Goal: Find specific page/section: Find specific page/section

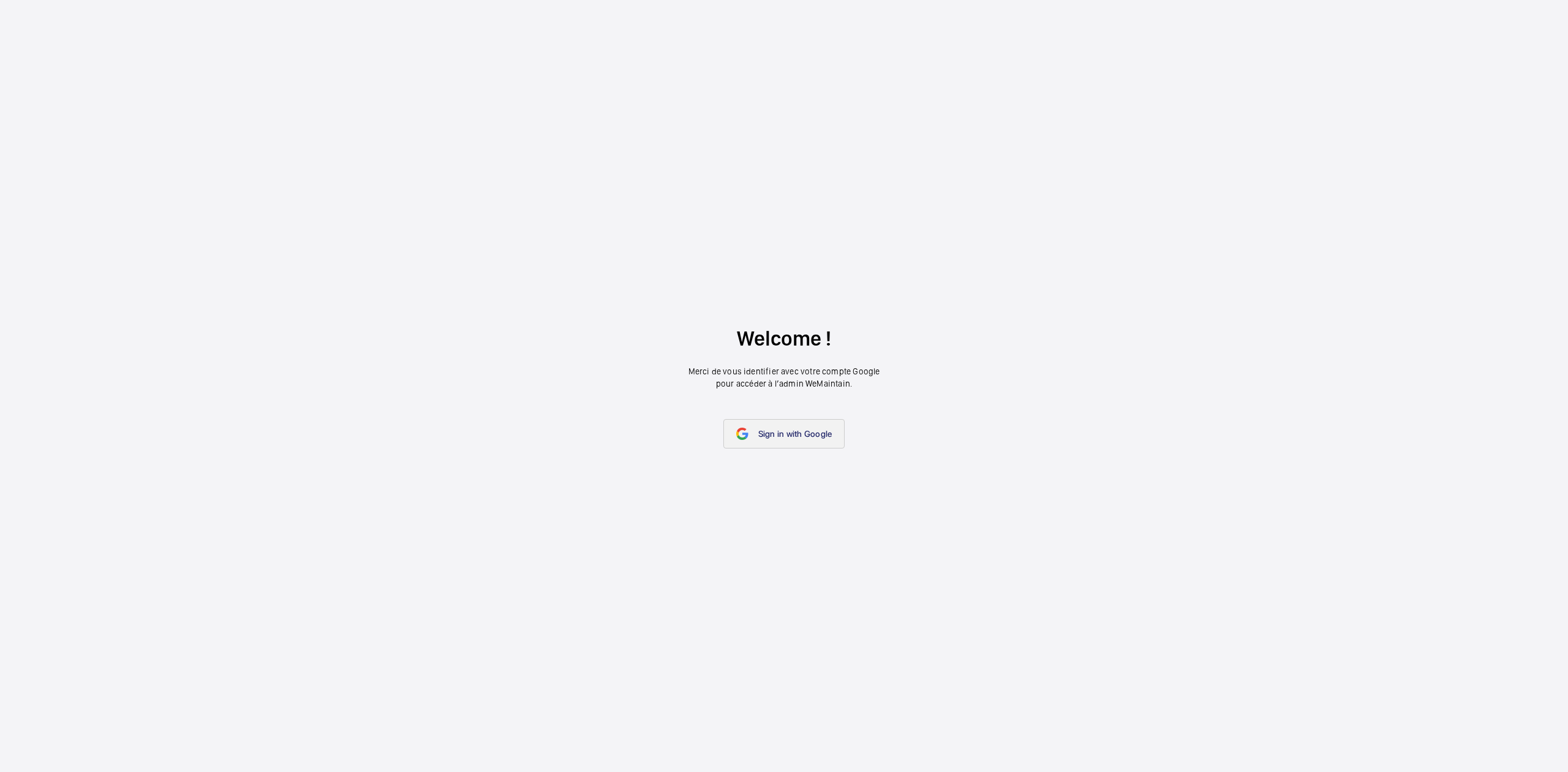
click at [805, 432] on span "Sign in with Google" at bounding box center [795, 434] width 74 height 10
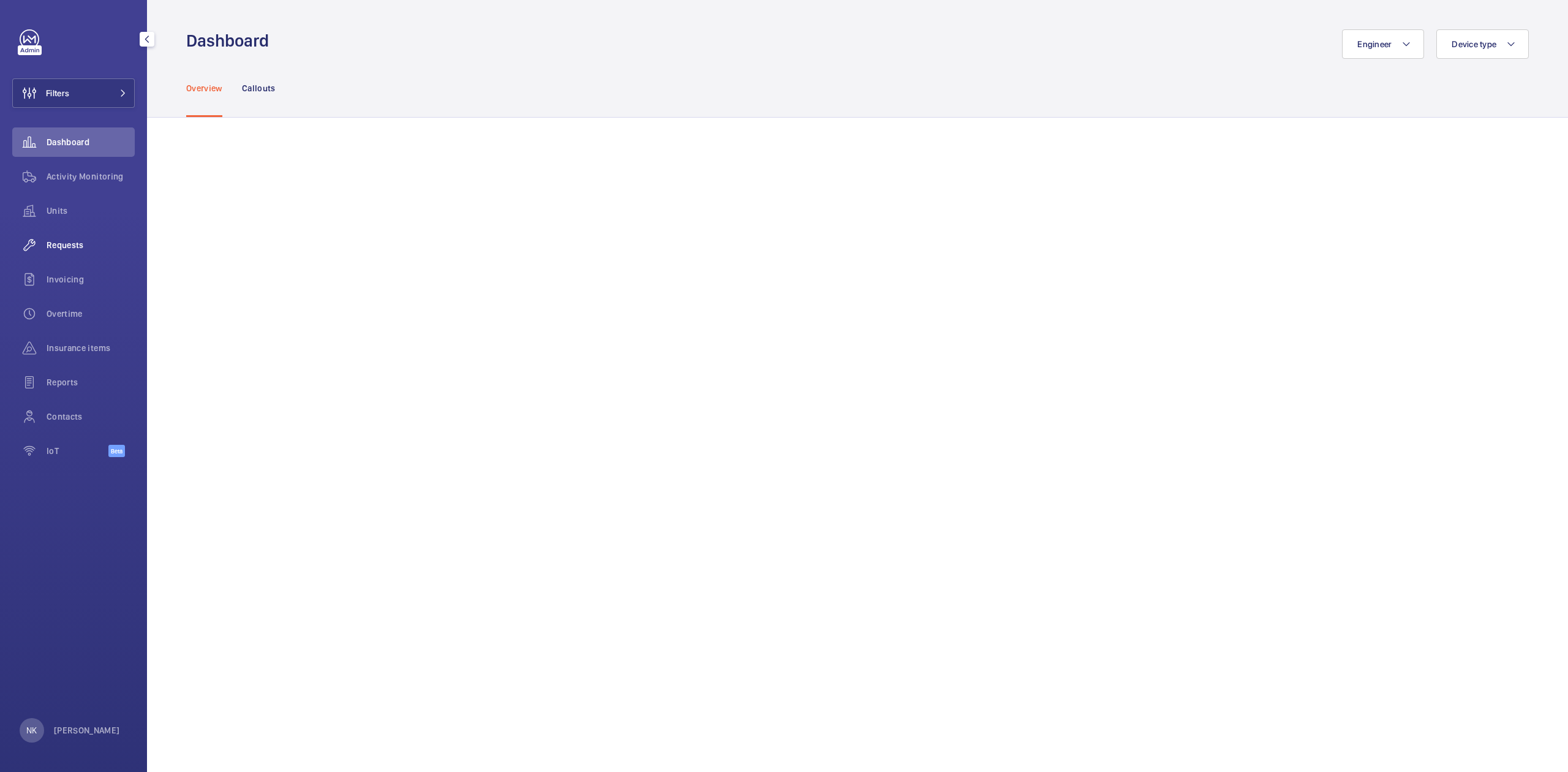
click at [67, 246] on span "Requests" at bounding box center [90, 245] width 88 height 13
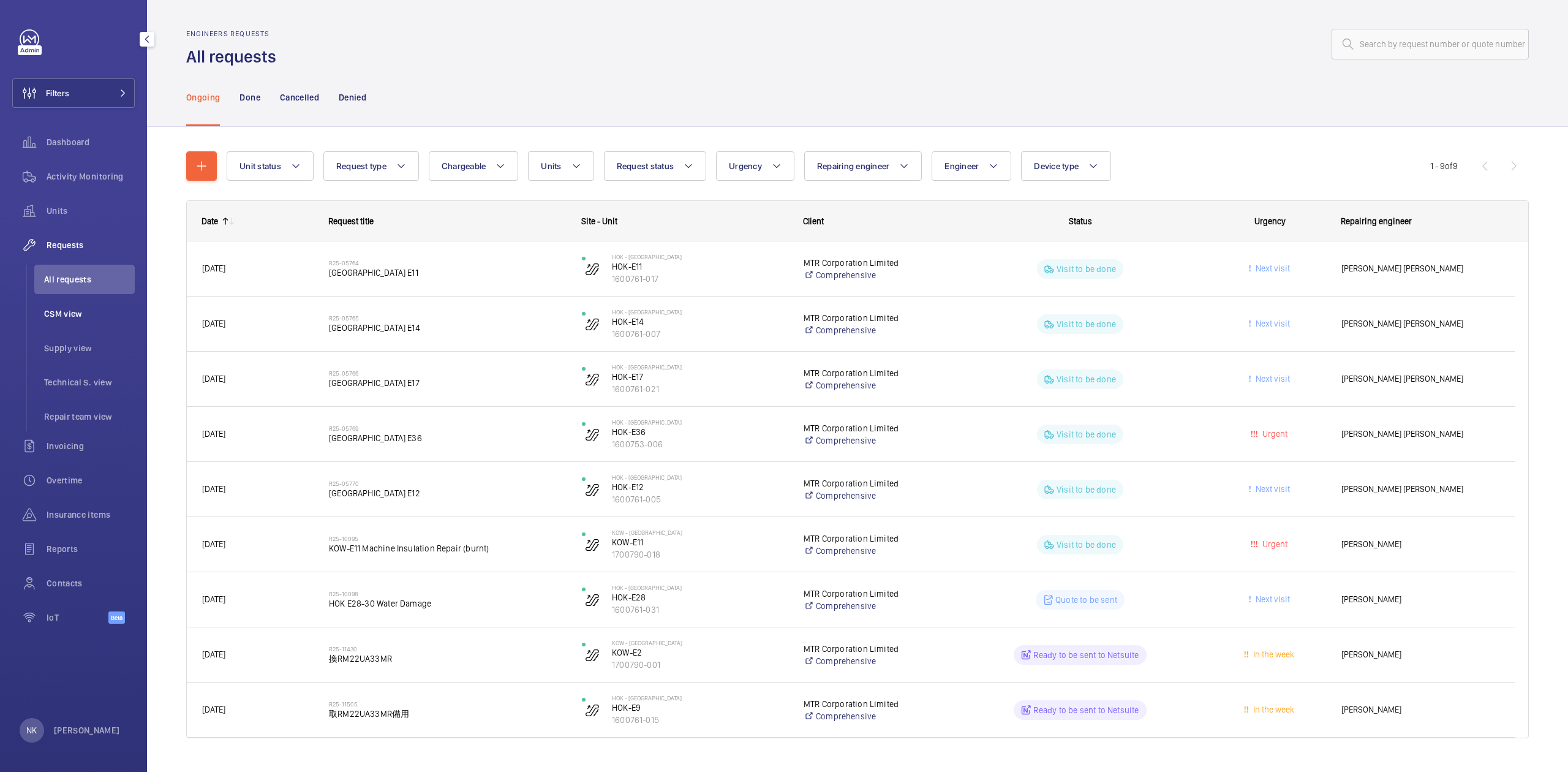
click at [56, 303] on li "CSM view" at bounding box center [85, 313] width 101 height 29
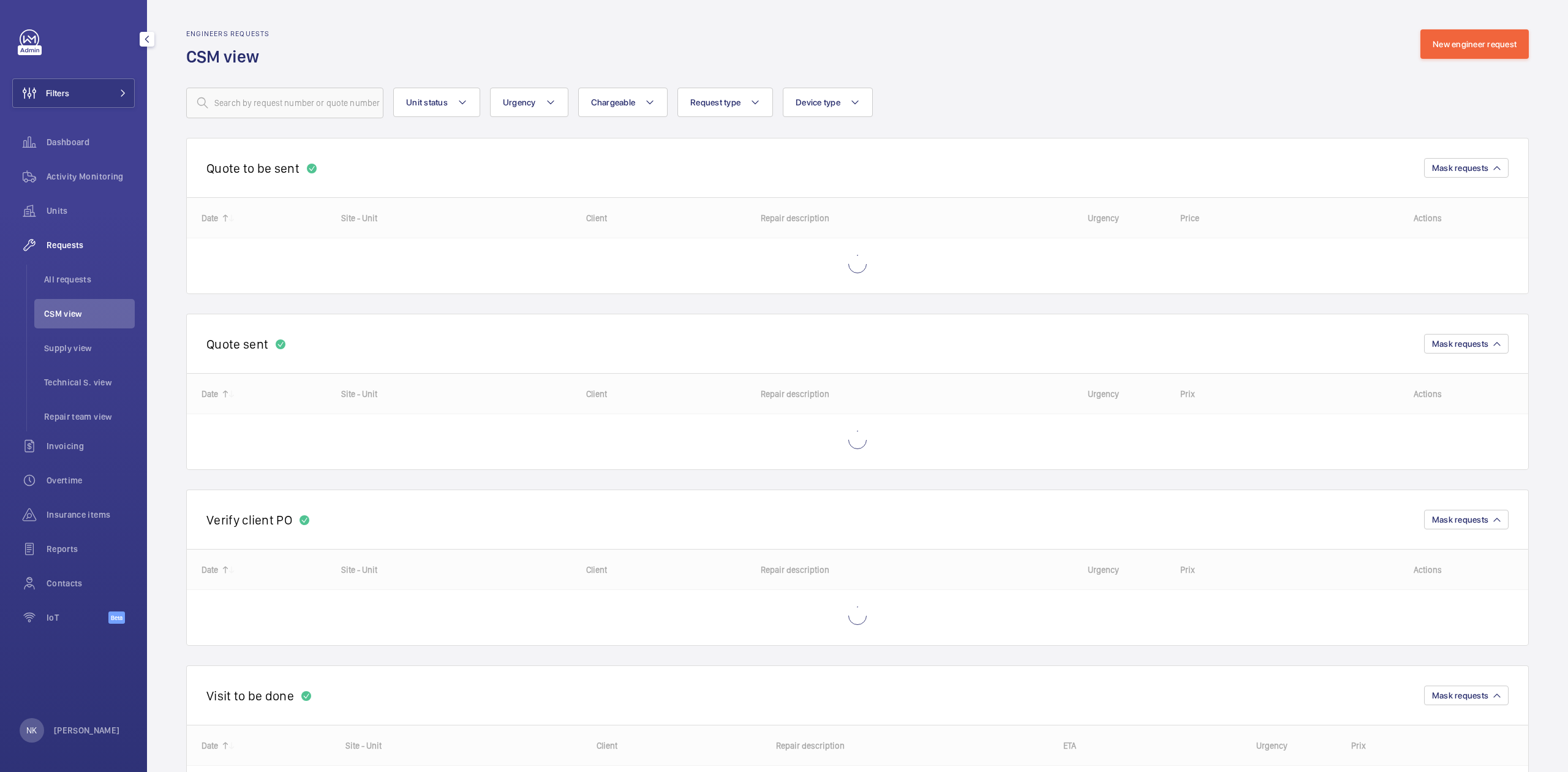
click at [91, 353] on span "Supply view" at bounding box center [90, 347] width 91 height 13
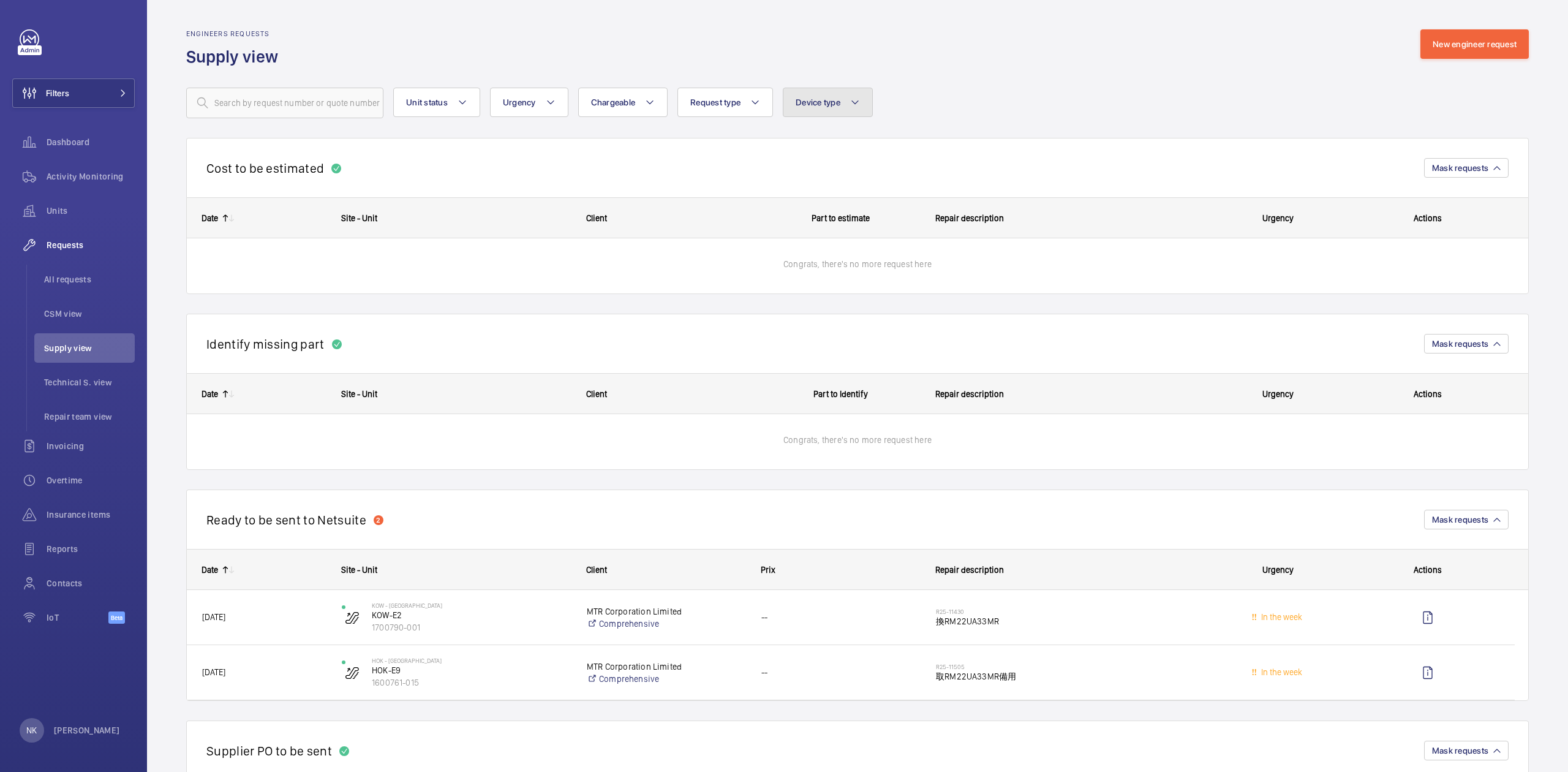
click at [805, 104] on span "Device type" at bounding box center [817, 102] width 44 height 10
click at [988, 86] on wm-front-routed-filters "Unit status Urgency Chargeable Request type Device type Doors Lift Escalator Fi…" at bounding box center [857, 93] width 1342 height 50
click at [760, 95] on mat-icon at bounding box center [755, 102] width 10 height 15
click at [609, 103] on span "Chargeable" at bounding box center [613, 102] width 44 height 10
click at [655, 60] on div "Engineers requests Supply view New engineer request" at bounding box center [857, 49] width 1342 height 39
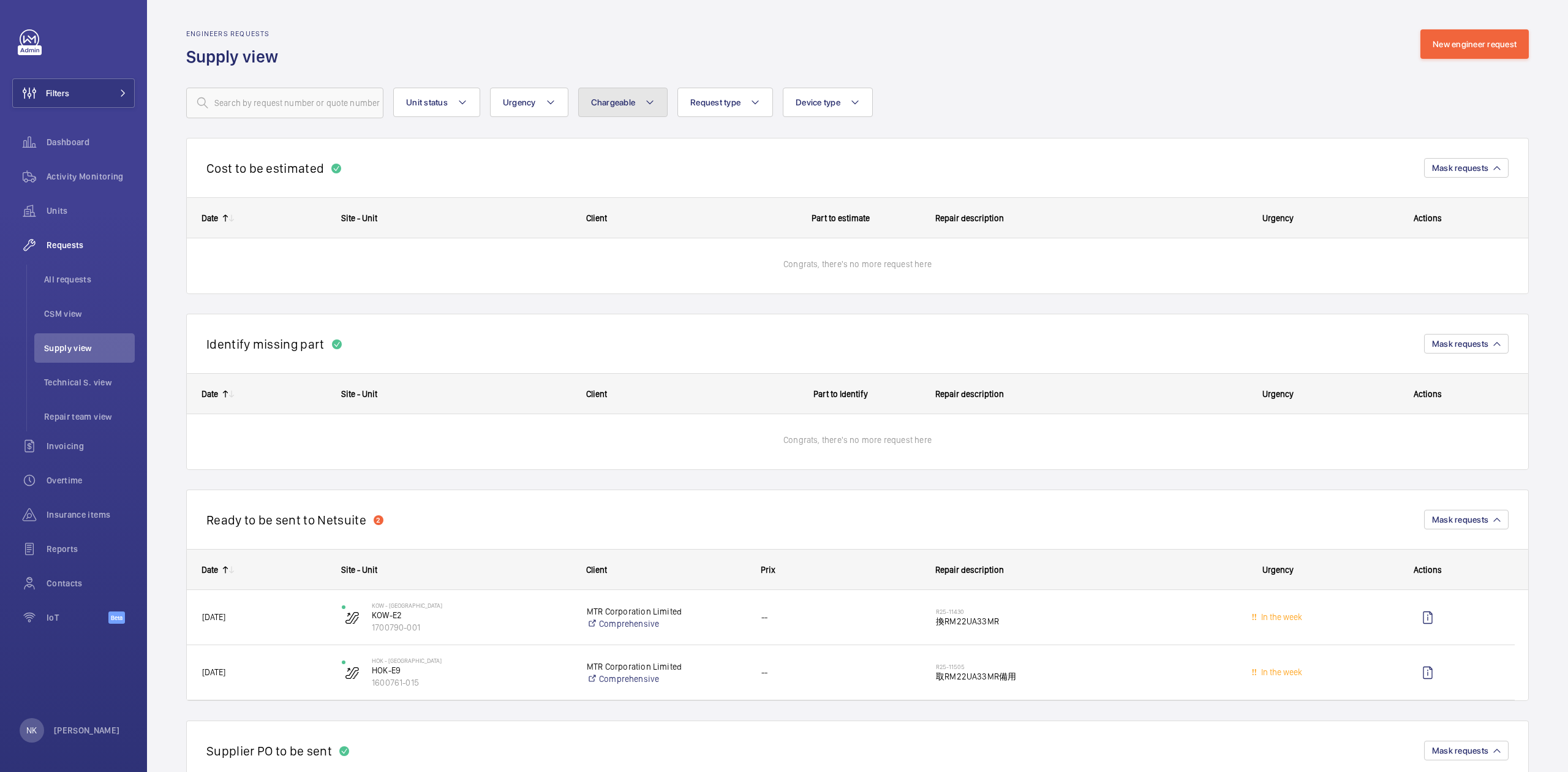
click at [623, 96] on button "Chargeable" at bounding box center [623, 102] width 90 height 29
click at [692, 74] on wm-front-routed-filters "Unit status Urgency Chargeable Chargeable Non chargeable Reset Request type Dev…" at bounding box center [857, 93] width 1342 height 50
click at [451, 103] on button "Unit status" at bounding box center [437, 102] width 87 height 29
drag, startPoint x: 569, startPoint y: 70, endPoint x: 582, endPoint y: 87, distance: 21.4
click at [569, 69] on wm-front-routed-filters "Unit status Working Stopped Paused Reset Urgency Chargeable Request type Device…" at bounding box center [857, 93] width 1342 height 50
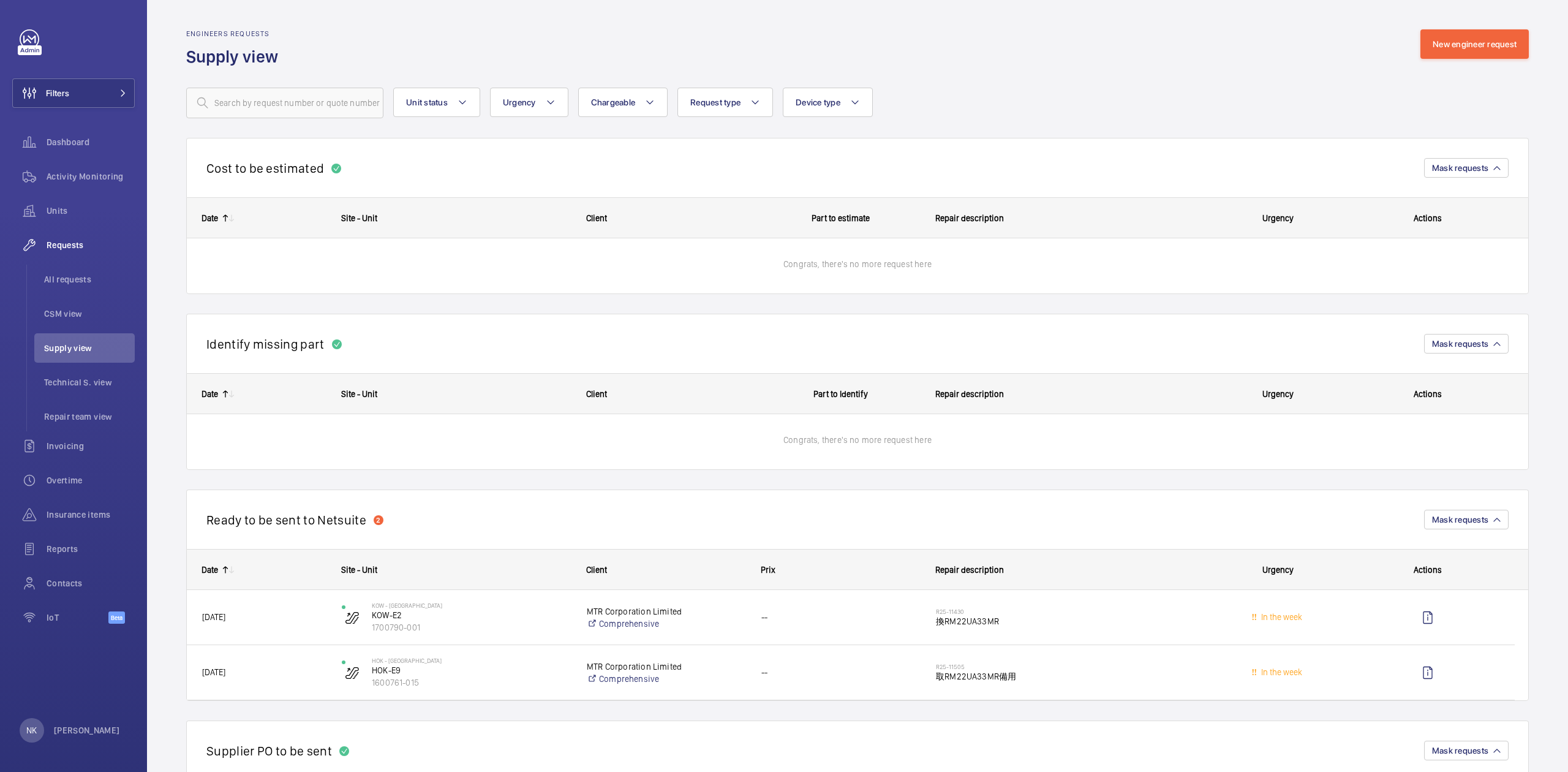
click at [1143, 115] on div "Unit status Urgency Chargeable Request type Device type More filters Reset all …" at bounding box center [857, 102] width 1342 height 31
click at [1432, 170] on span "Mask requests" at bounding box center [1460, 168] width 56 height 10
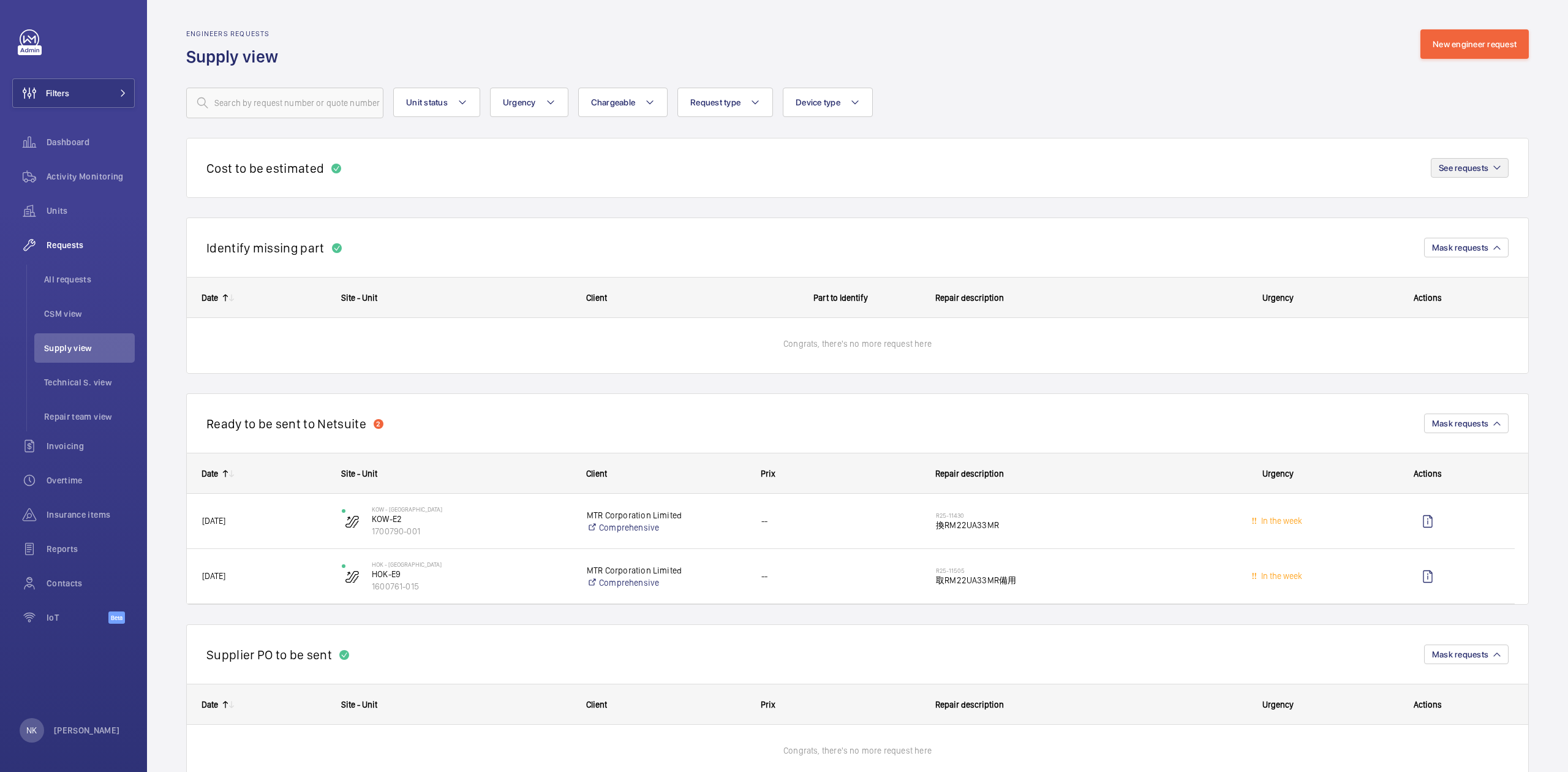
click at [1414, 164] on div "Cost to be estimated See requests" at bounding box center [857, 168] width 1342 height 60
click at [1439, 164] on span "See requests" at bounding box center [1463, 168] width 49 height 10
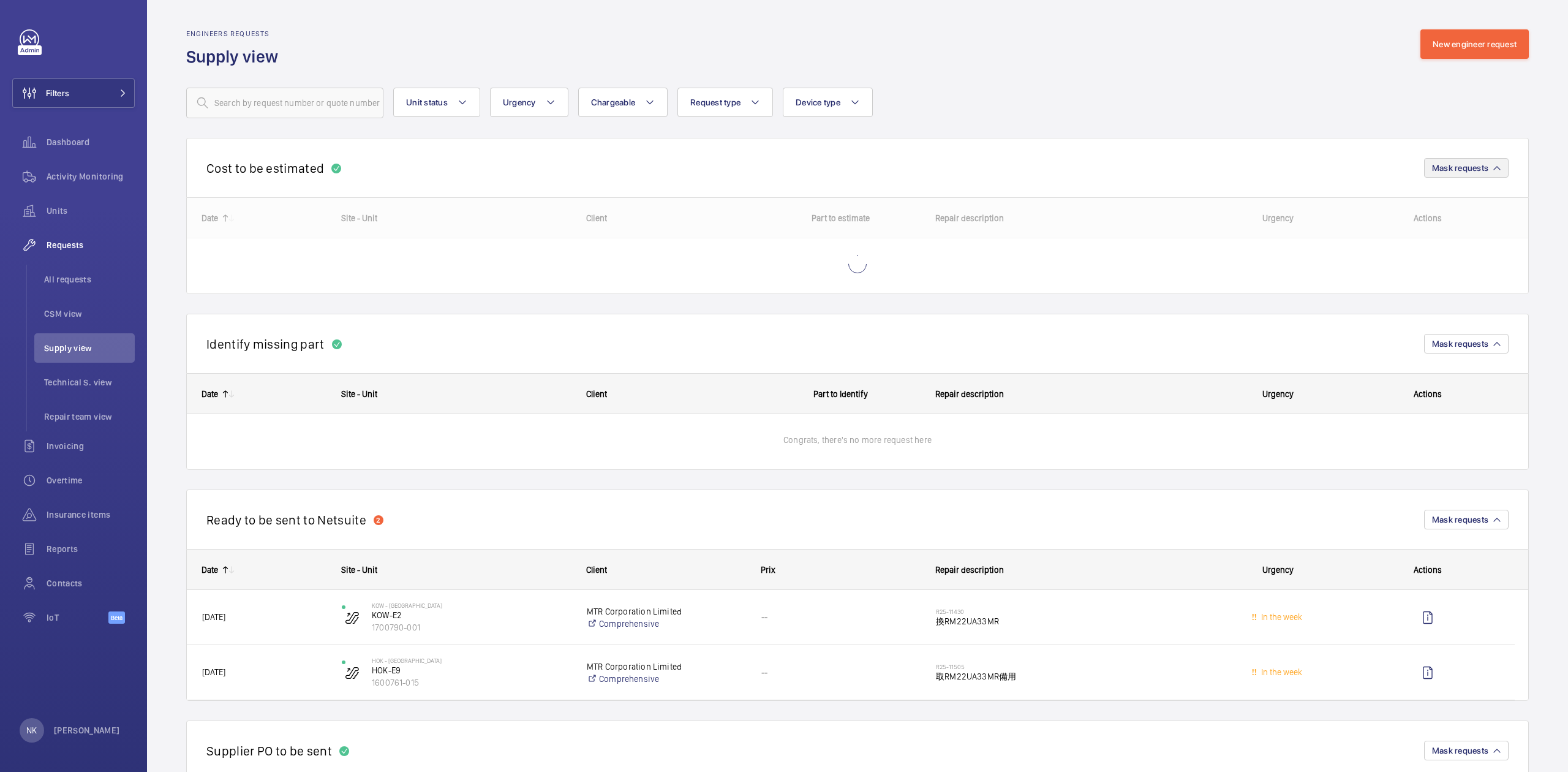
drag, startPoint x: 1274, startPoint y: 115, endPoint x: 1140, endPoint y: 121, distance: 134.1
click at [1273, 115] on div "Unit status Urgency Chargeable Request type Device type More filters Reset all …" at bounding box center [857, 102] width 1342 height 31
click at [645, 101] on mat-icon at bounding box center [650, 102] width 10 height 15
drag, startPoint x: 1002, startPoint y: 102, endPoint x: 950, endPoint y: 96, distance: 52.3
click at [998, 101] on div "Unit status Urgency Chargeable Chargeable Non chargeable Reset Request type Dev…" at bounding box center [857, 102] width 1342 height 31
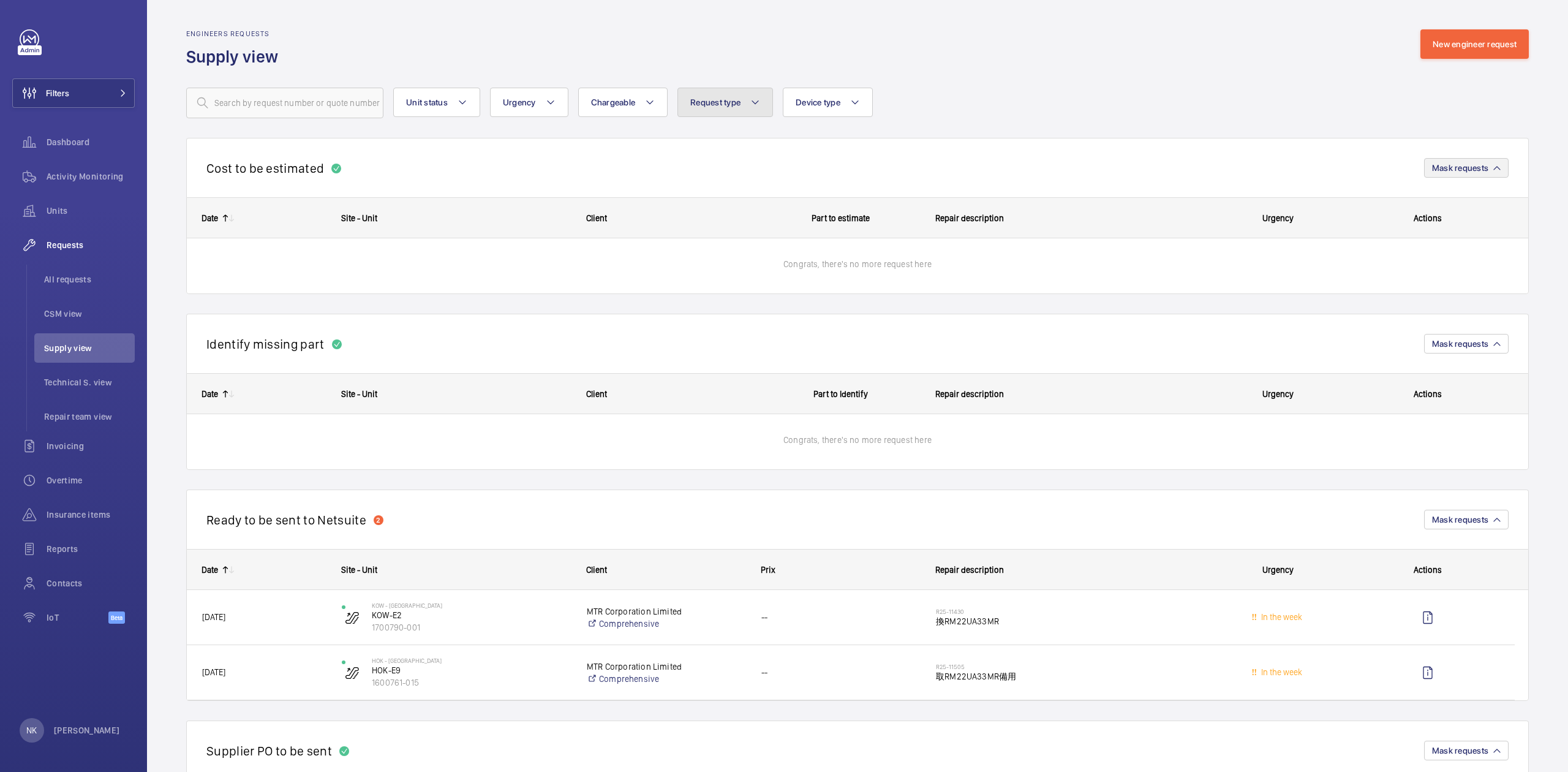
click at [725, 96] on button "Request type" at bounding box center [725, 102] width 96 height 29
click at [973, 118] on div "Unit status Urgency Chargeable Request type Labour hour Part Repair support Tec…" at bounding box center [857, 102] width 1342 height 31
click at [865, 106] on button "Device type" at bounding box center [827, 102] width 90 height 29
drag, startPoint x: 1054, startPoint y: 104, endPoint x: 931, endPoint y: 94, distance: 123.4
click at [1054, 103] on div "Unit status Urgency Chargeable Request type Device type Doors Lift Escalator Fi…" at bounding box center [857, 102] width 1342 height 31
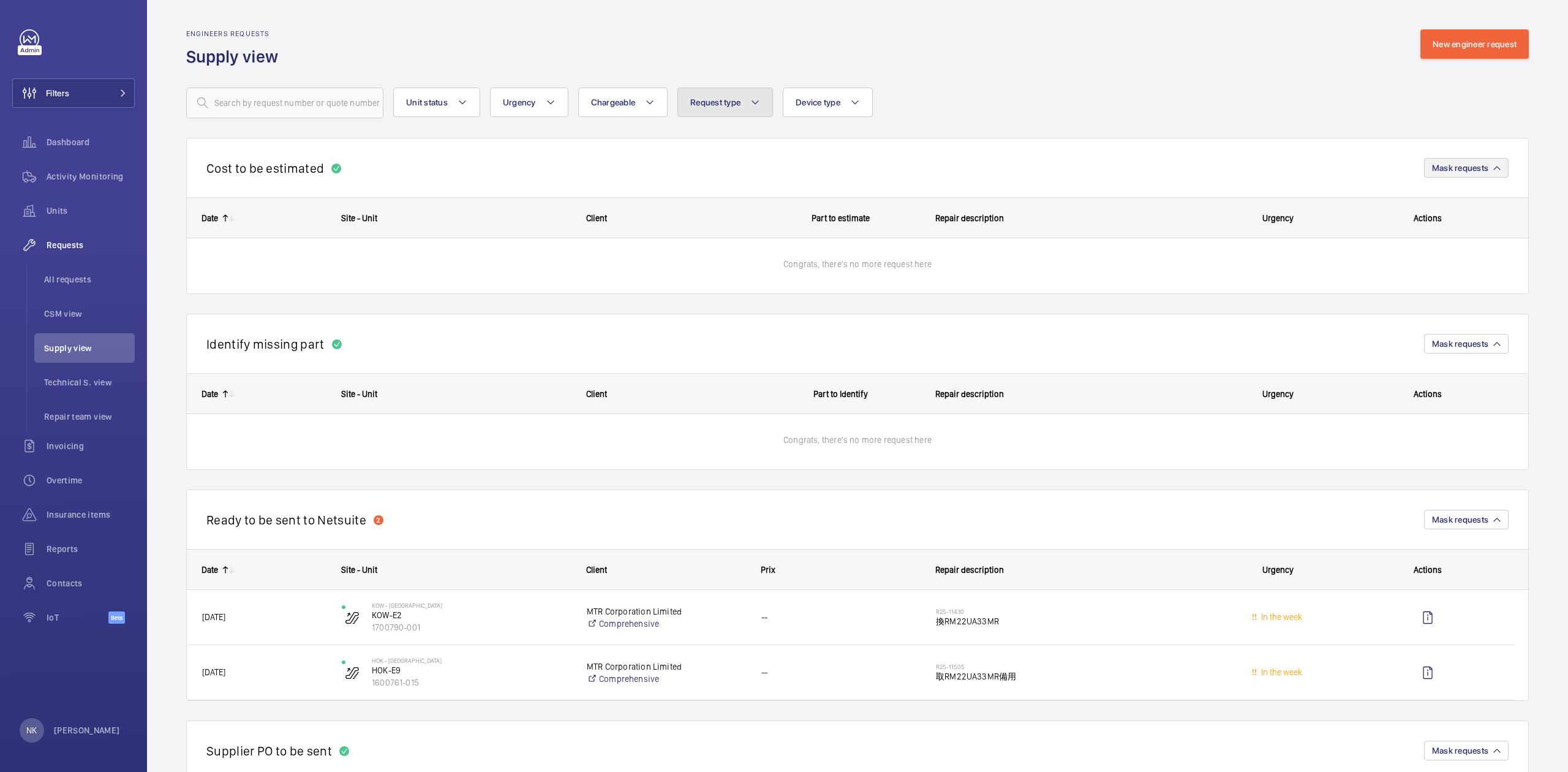
click at [743, 104] on button "Request type" at bounding box center [725, 102] width 96 height 29
drag, startPoint x: 952, startPoint y: 67, endPoint x: 895, endPoint y: 96, distance: 64.0
click at [951, 68] on wm-front-routed-filters "Unit status Urgency Chargeable Request type Labour hour Part Repair support Tec…" at bounding box center [857, 93] width 1342 height 50
click at [870, 103] on button "Device type" at bounding box center [827, 102] width 90 height 29
click at [959, 112] on div "Unit status Urgency Chargeable Request type Device type Doors Lift Escalator Fi…" at bounding box center [857, 102] width 1342 height 31
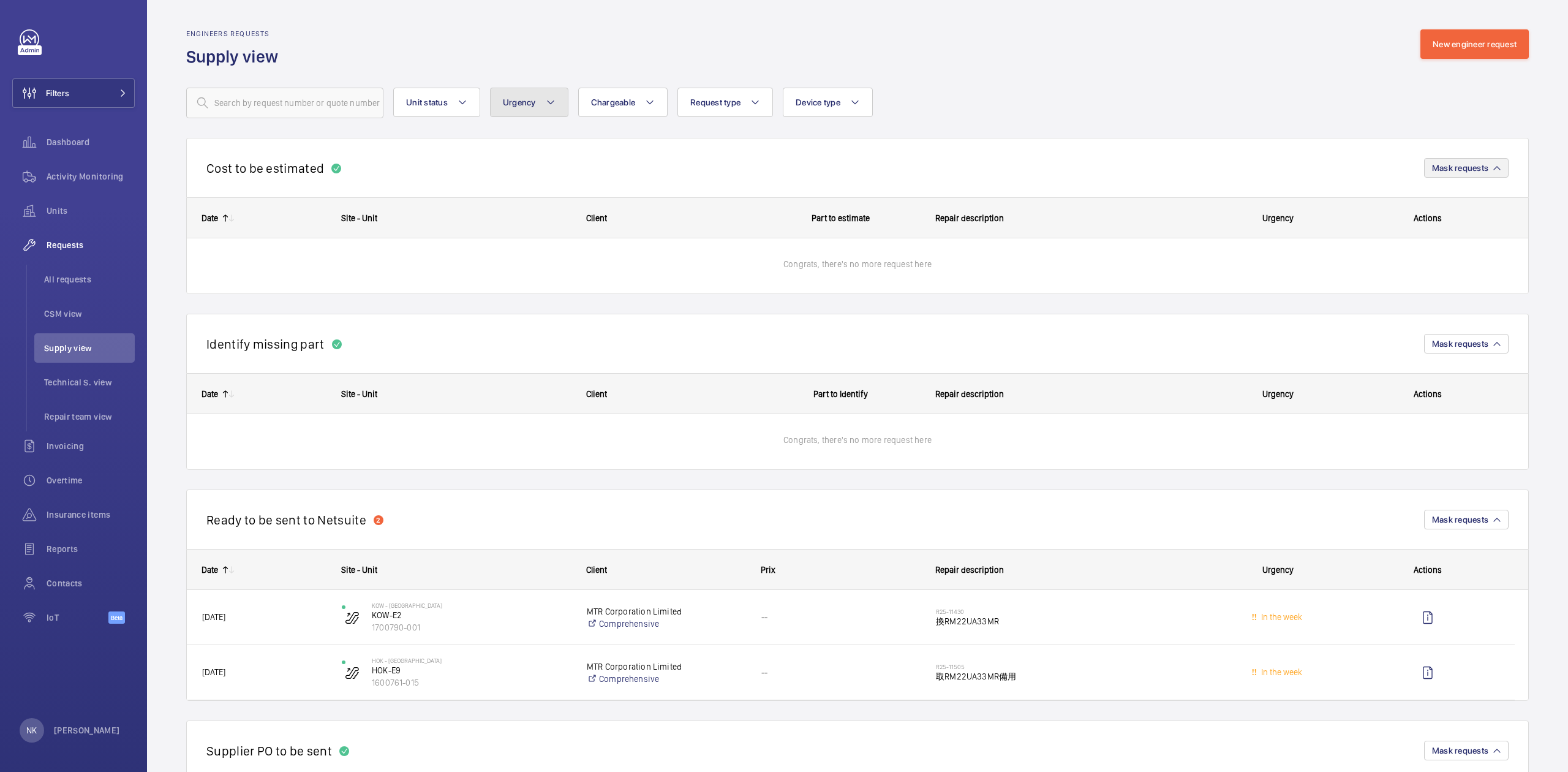
click at [550, 106] on mat-icon at bounding box center [551, 102] width 10 height 15
click at [420, 30] on div "Engineers requests Supply view New engineer request" at bounding box center [857, 49] width 1342 height 39
click at [92, 380] on span "Technical S. view" at bounding box center [90, 382] width 91 height 13
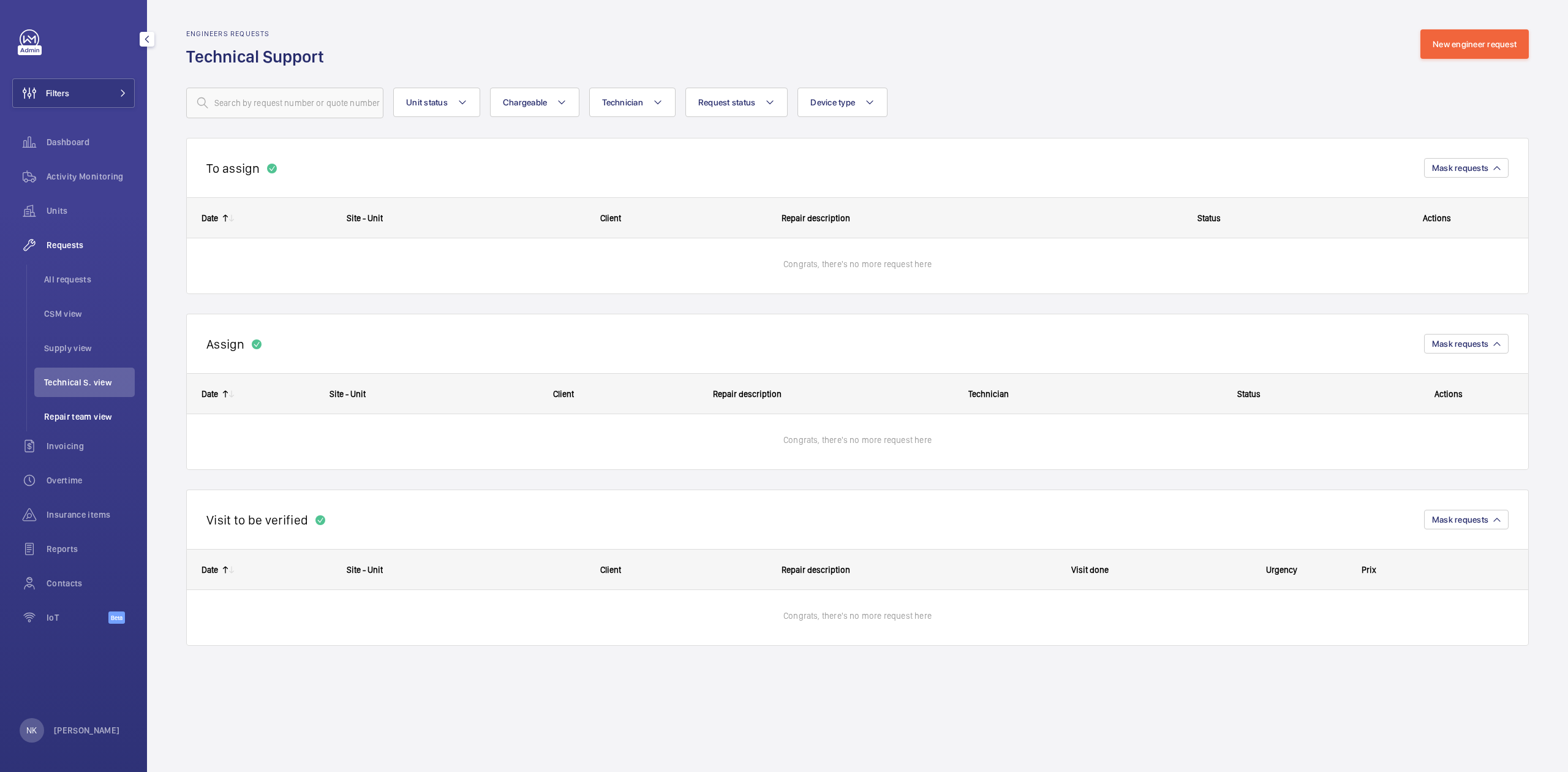
click at [98, 408] on li "Repair team view" at bounding box center [85, 416] width 101 height 29
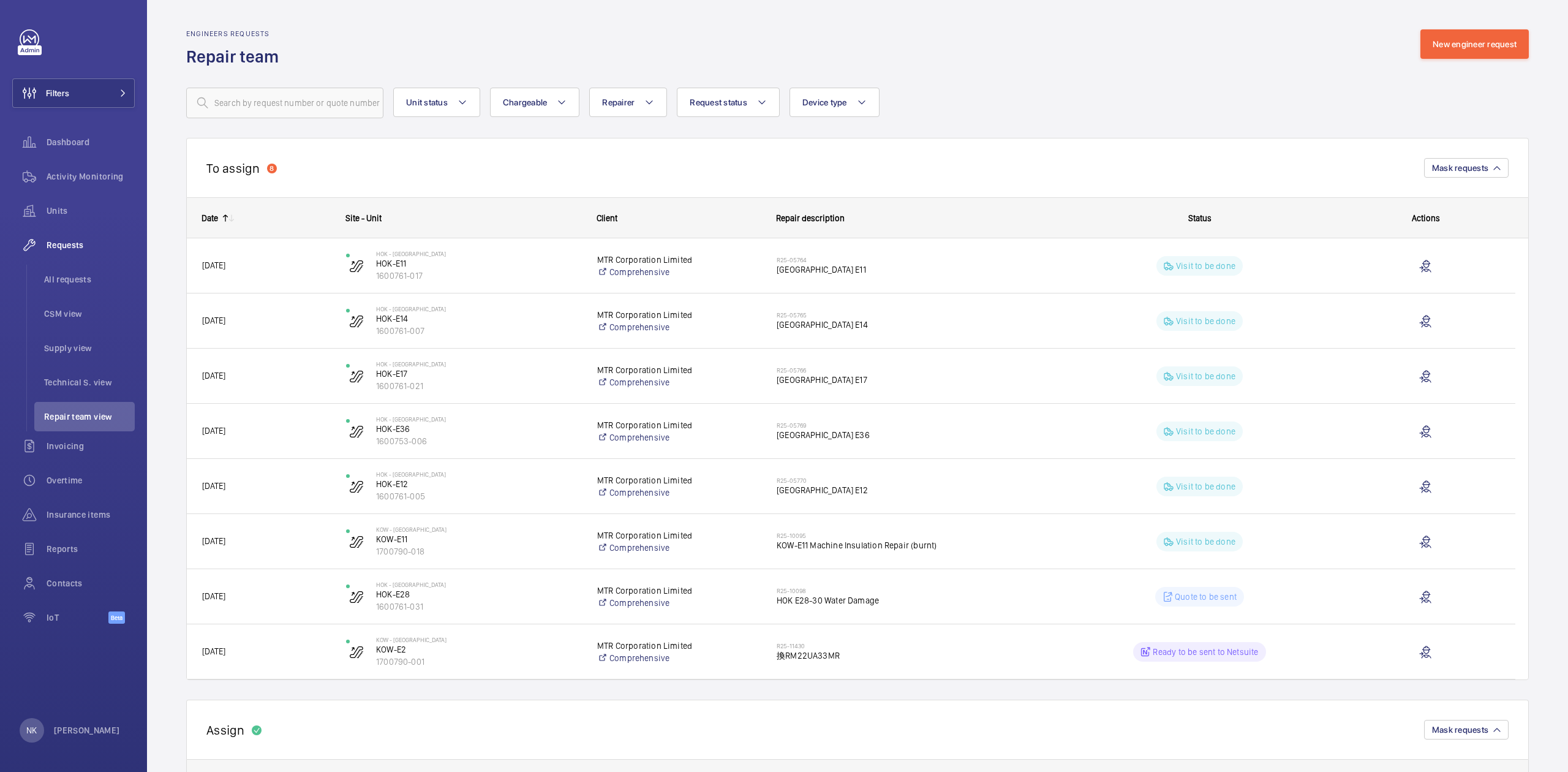
click at [272, 170] on div "8" at bounding box center [272, 169] width 10 height 10
click at [1432, 171] on span "Mask requests" at bounding box center [1460, 168] width 56 height 10
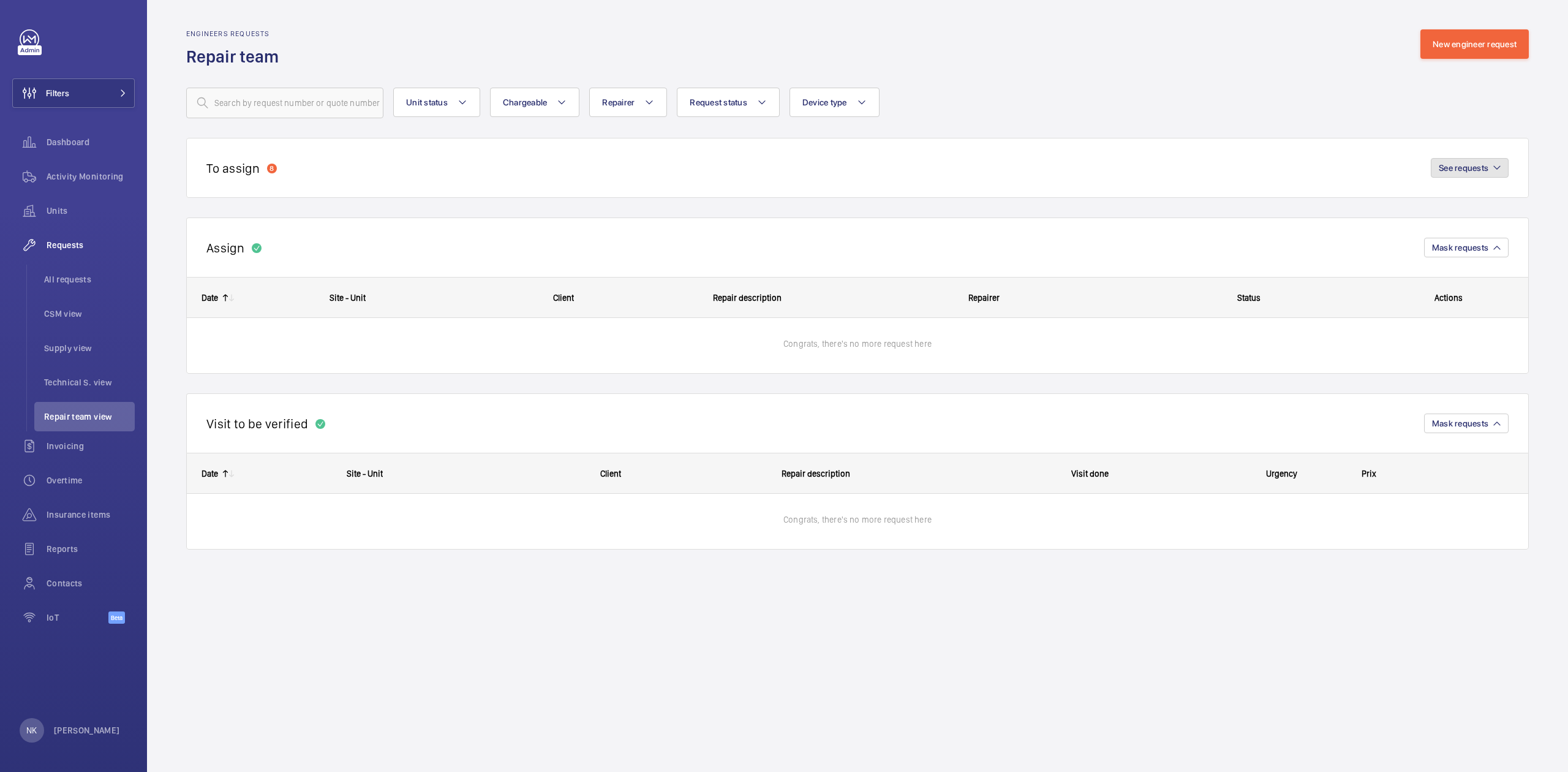
click at [1476, 164] on span "See requests" at bounding box center [1463, 168] width 49 height 10
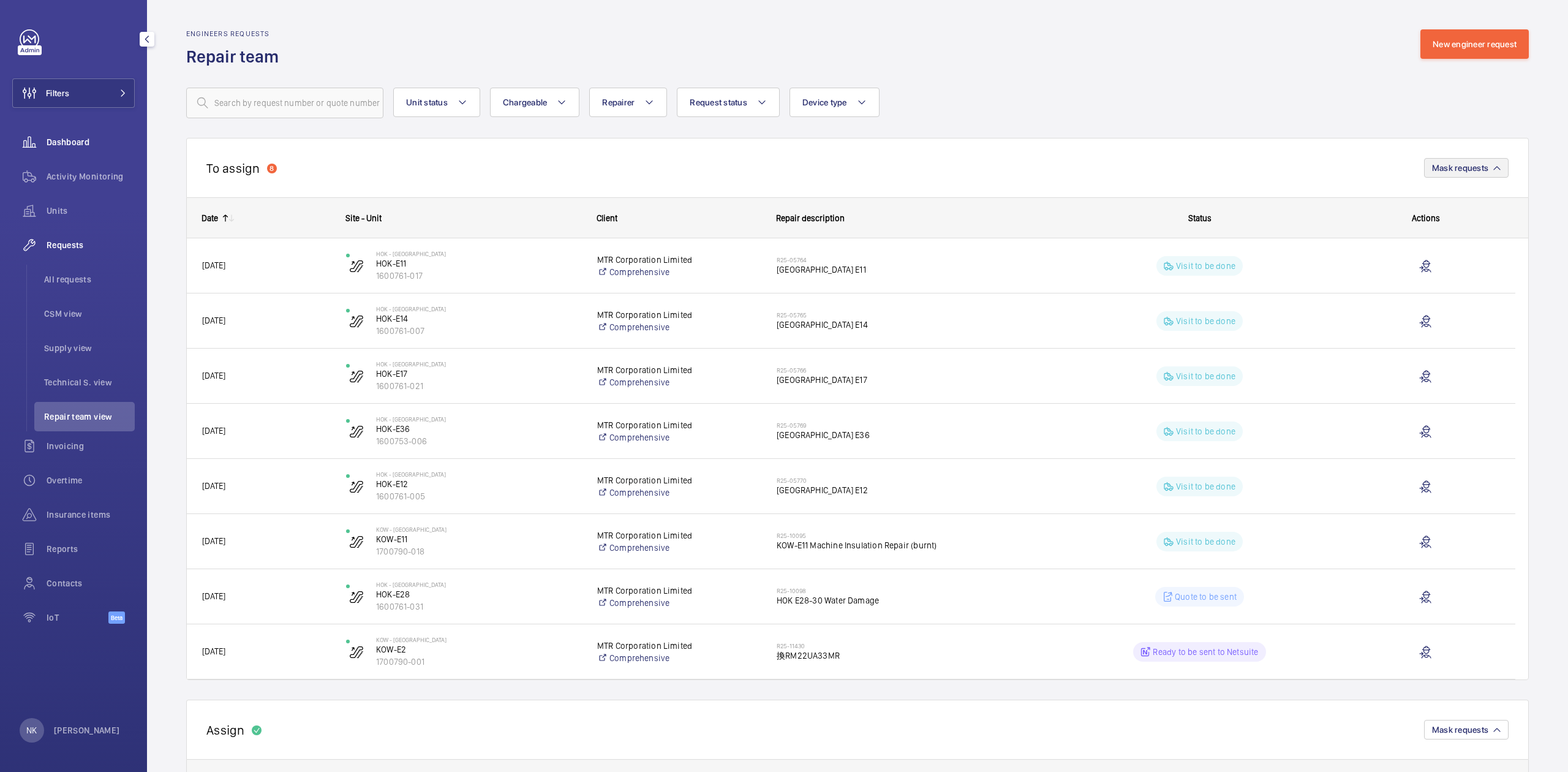
click at [83, 141] on span "Dashboard" at bounding box center [90, 142] width 88 height 13
